Goal: Find specific page/section: Find specific page/section

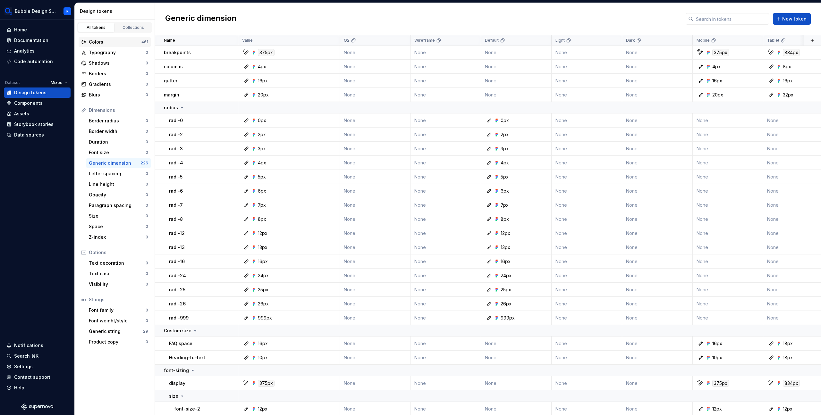
click at [120, 42] on div "Colors" at bounding box center [115, 42] width 53 height 6
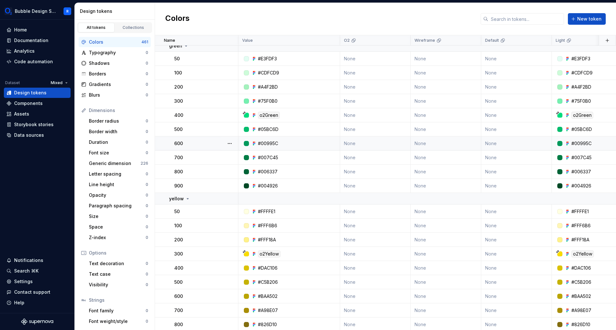
scroll to position [524, 0]
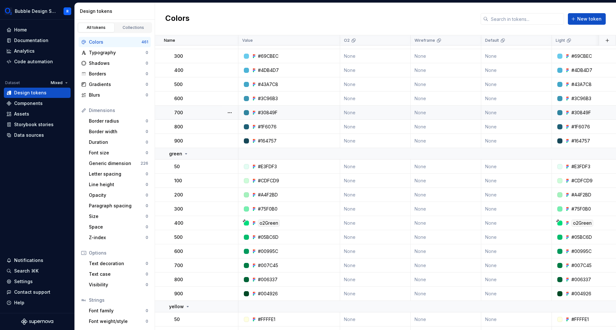
scroll to position [377, 0]
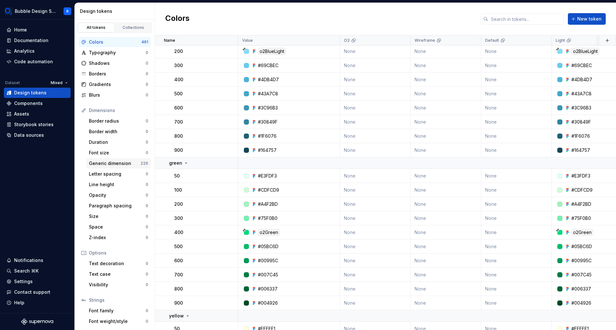
click at [116, 164] on div "Generic dimension" at bounding box center [115, 163] width 52 height 6
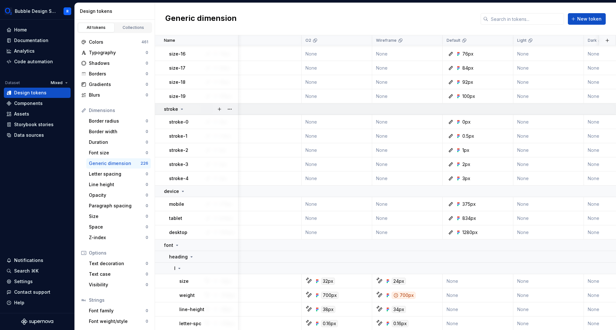
scroll to position [1424, 38]
